Goal: Task Accomplishment & Management: Manage account settings

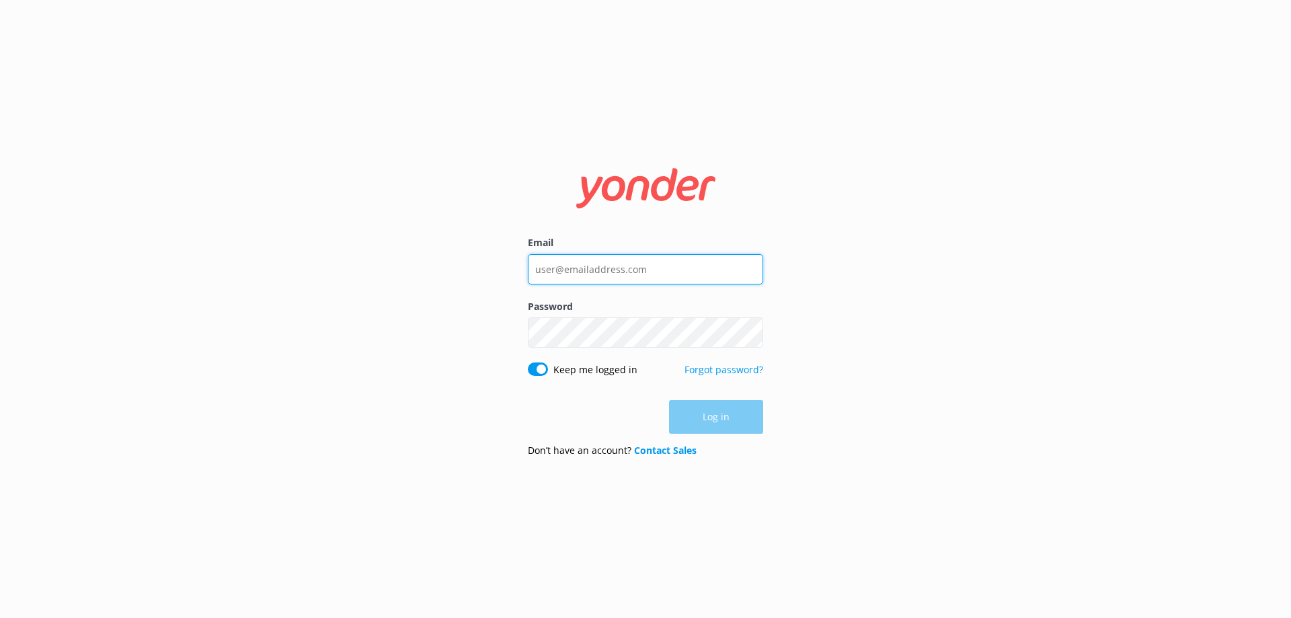
type input "[EMAIL_ADDRESS][DOMAIN_NAME]"
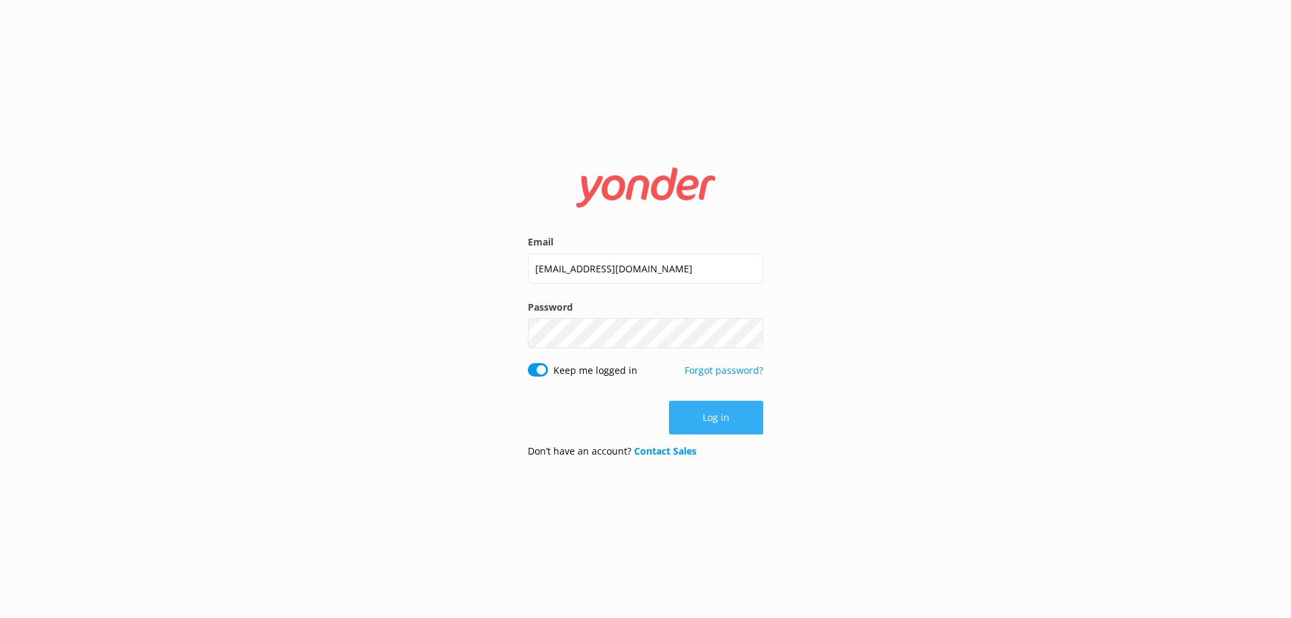
click at [747, 423] on button "Log in" at bounding box center [716, 418] width 94 height 34
